Goal: Task Accomplishment & Management: Use online tool/utility

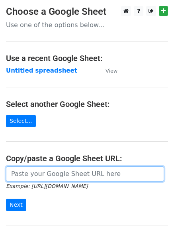
click at [41, 172] on input "url" at bounding box center [85, 173] width 158 height 15
click at [53, 178] on input "url" at bounding box center [85, 173] width 158 height 15
type input "https://docs.google.com/spreadsheets/d/1ot2QMOvrDAHN8X-lAUBX8G2YvtQSQnhjyCNZcVu…"
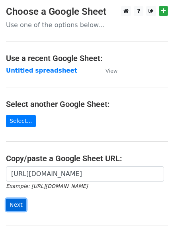
click at [13, 204] on input "Next" at bounding box center [16, 204] width 20 height 12
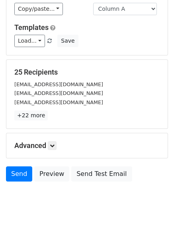
scroll to position [77, 0]
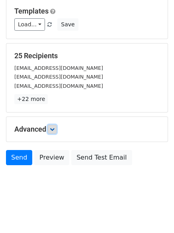
click at [53, 128] on icon at bounding box center [52, 129] width 5 height 5
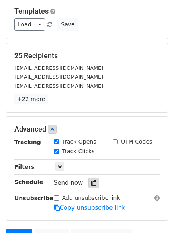
click at [91, 180] on icon at bounding box center [93, 183] width 5 height 6
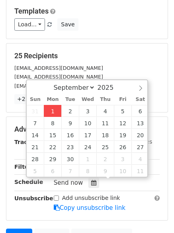
type input "2025-09-01 12:12"
type input "12"
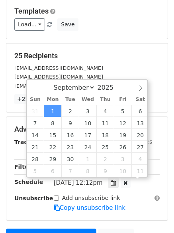
scroll to position [0, 0]
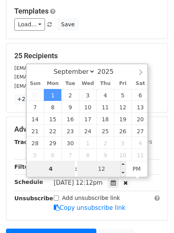
type input "4"
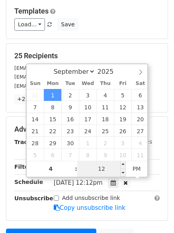
type input "2025-09-01 16:12"
type input "04"
click at [106, 166] on input "12" at bounding box center [101, 168] width 49 height 16
type input "0"
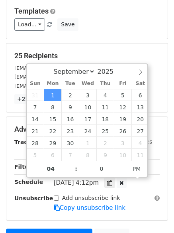
type input "2025-09-01 16:00"
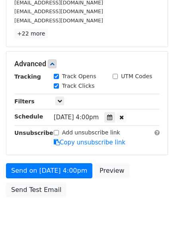
scroll to position [143, 0]
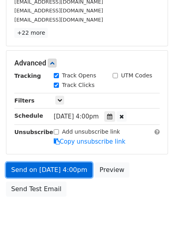
click at [40, 168] on link "Send on Sep 1 at 4:00pm" at bounding box center [49, 169] width 86 height 15
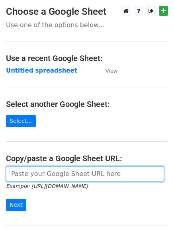
click at [45, 173] on input "url" at bounding box center [85, 173] width 158 height 15
type input "https://docs.google.com/spreadsheets/d/1ot2QMOvrDAHN8X-lAUBX8G2YvtQSQnhjyCNZcVu…"
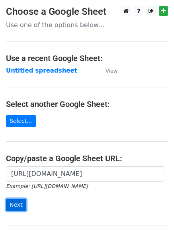
click at [8, 203] on input "Next" at bounding box center [16, 204] width 20 height 12
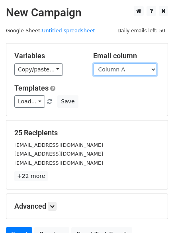
click at [153, 65] on select "Column A Column B Column C Column D" at bounding box center [125, 69] width 64 height 12
select select "Column B"
click at [93, 63] on select "Column A Column B Column C Column D" at bounding box center [125, 69] width 64 height 12
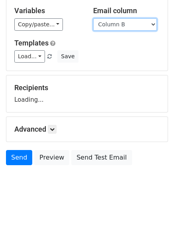
scroll to position [77, 0]
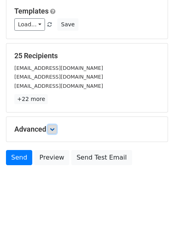
click at [54, 129] on icon at bounding box center [52, 129] width 5 height 5
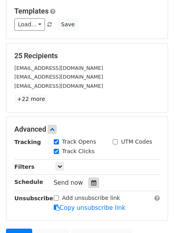
click at [91, 181] on icon at bounding box center [93, 183] width 5 height 6
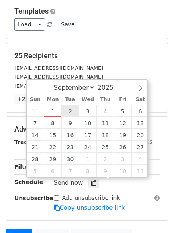
type input "2025-09-02 12:00"
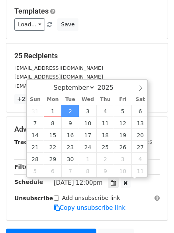
scroll to position [0, 0]
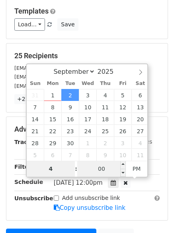
type input "4"
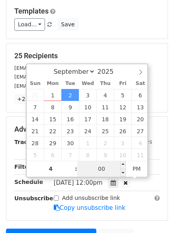
type input "2025-09-02 16:00"
type input "04"
click at [106, 170] on input "00" at bounding box center [101, 168] width 49 height 16
type input "5"
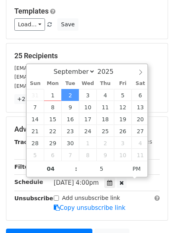
type input "2025-09-02 16:05"
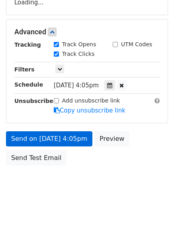
scroll to position [174, 0]
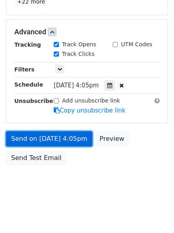
click at [39, 139] on link "Send on Sep 2 at 4:05pm" at bounding box center [49, 138] width 86 height 15
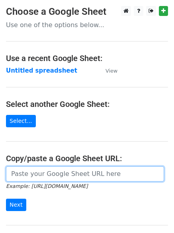
click at [58, 174] on input "url" at bounding box center [85, 173] width 158 height 15
type input "[URL][DOMAIN_NAME]"
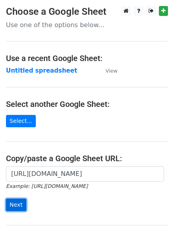
click at [12, 204] on input "Next" at bounding box center [16, 204] width 20 height 12
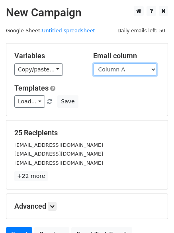
click at [153, 68] on select "Column A Column B Column C Column D" at bounding box center [125, 69] width 64 height 12
select select "Column C"
click at [93, 63] on select "Column A Column B Column C Column D" at bounding box center [125, 69] width 64 height 12
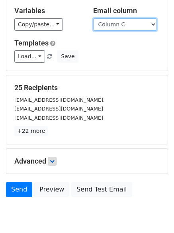
scroll to position [77, 0]
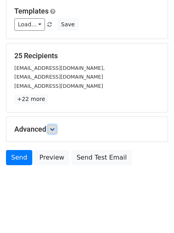
click at [55, 129] on icon at bounding box center [52, 129] width 5 height 5
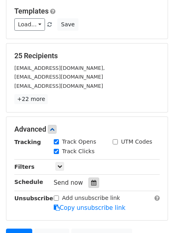
click at [91, 182] on icon at bounding box center [93, 183] width 5 height 6
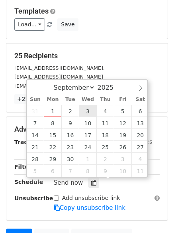
type input "2025-09-03 12:00"
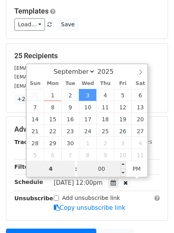
type input "4"
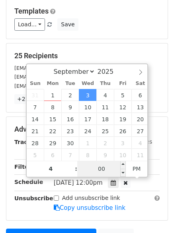
type input "2025-09-03 16:00"
type input "04"
click at [108, 165] on input "00" at bounding box center [101, 168] width 49 height 16
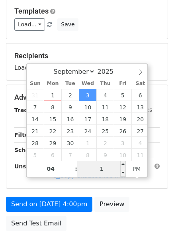
type input "10"
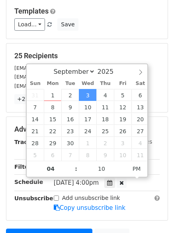
type input "2025-09-03 16:10"
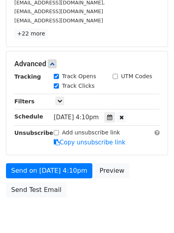
scroll to position [174, 0]
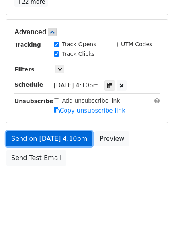
click at [42, 137] on link "Send on Sep 3 at 4:10pm" at bounding box center [49, 138] width 86 height 15
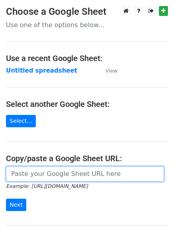
click at [64, 174] on input "url" at bounding box center [85, 173] width 158 height 15
type input "[URL][DOMAIN_NAME]"
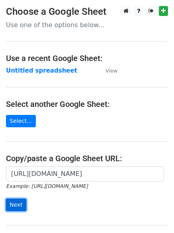
click at [12, 203] on input "Next" at bounding box center [16, 204] width 20 height 12
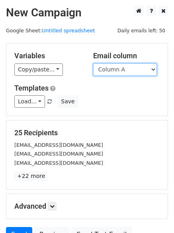
click at [154, 70] on select "Column A Column B Column C Column D" at bounding box center [125, 69] width 64 height 12
select select "Column D"
click at [93, 63] on select "Column A Column B Column C Column D" at bounding box center [125, 69] width 64 height 12
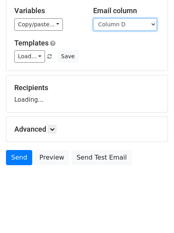
scroll to position [59, 0]
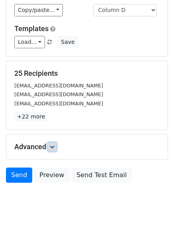
click at [54, 147] on icon at bounding box center [52, 146] width 5 height 5
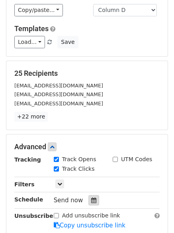
click at [91, 199] on icon at bounding box center [93, 200] width 5 height 6
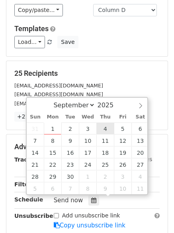
type input "[DATE] 12:00"
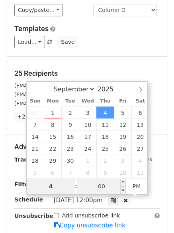
type input "4"
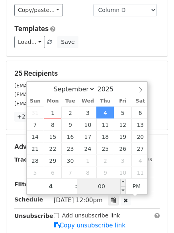
type input "[DATE] 16:00"
type input "04"
click at [105, 189] on input "00" at bounding box center [101, 186] width 49 height 16
type input "15"
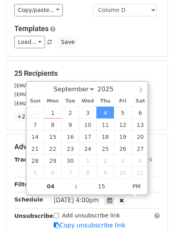
type input "[DATE] 16:15"
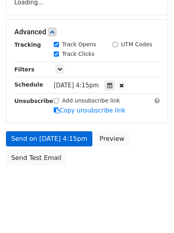
scroll to position [174, 0]
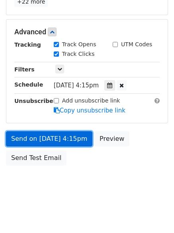
click at [54, 141] on link "Send on [DATE] 4:15pm" at bounding box center [49, 138] width 86 height 15
